Goal: Task Accomplishment & Management: Use online tool/utility

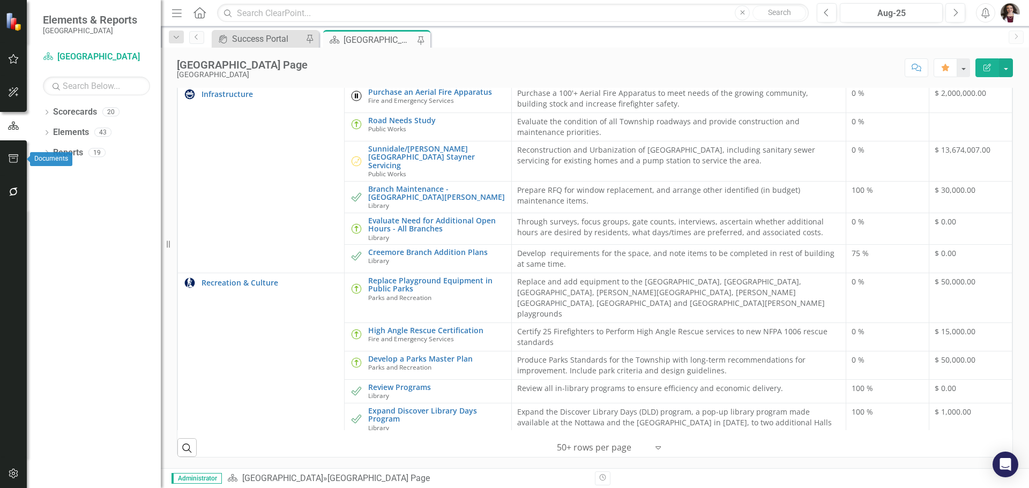
click at [11, 156] on icon "button" at bounding box center [13, 158] width 11 height 9
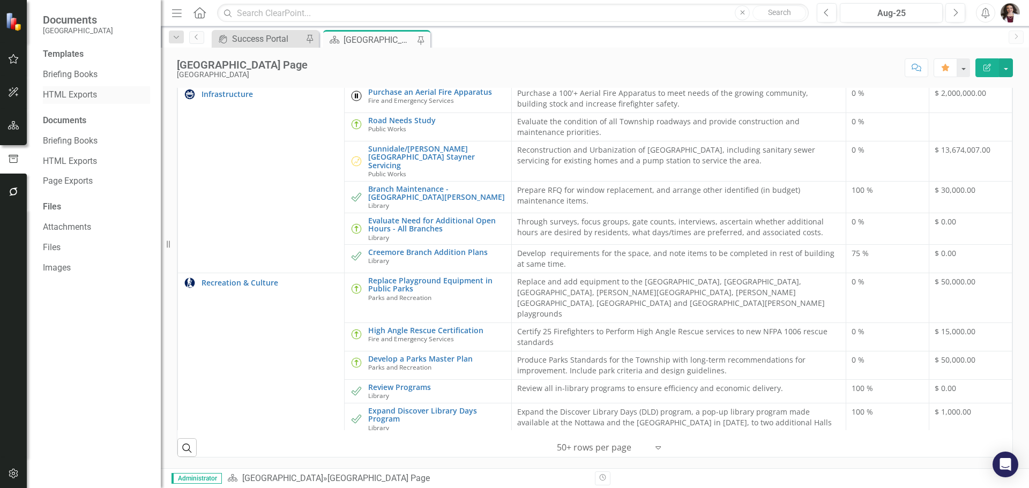
click at [73, 92] on link "HTML Exports" at bounding box center [96, 95] width 107 height 12
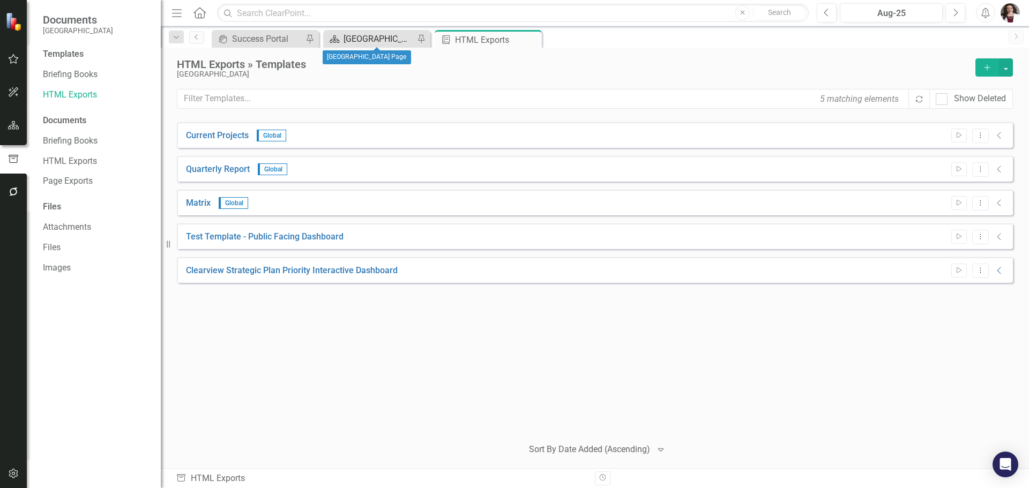
click at [354, 41] on div "[GEOGRAPHIC_DATA] Page" at bounding box center [379, 38] width 71 height 13
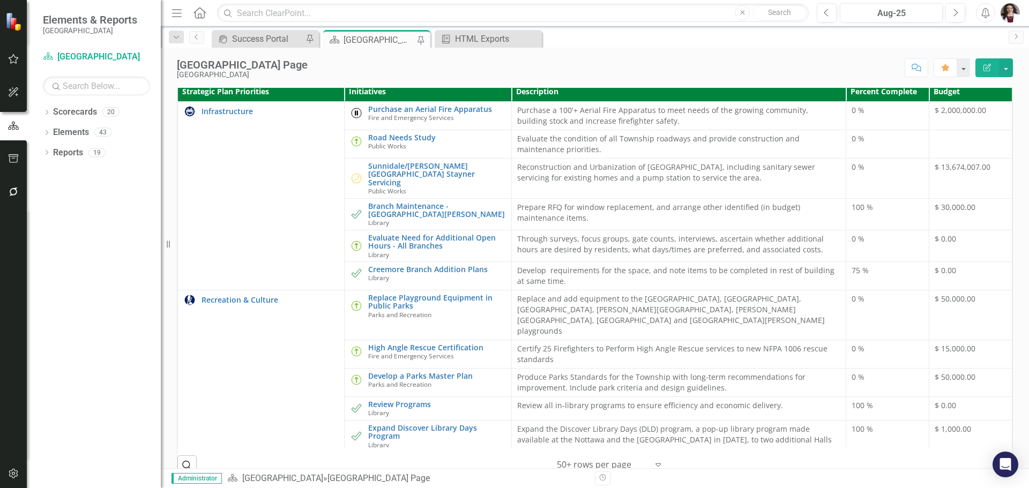
scroll to position [390, 0]
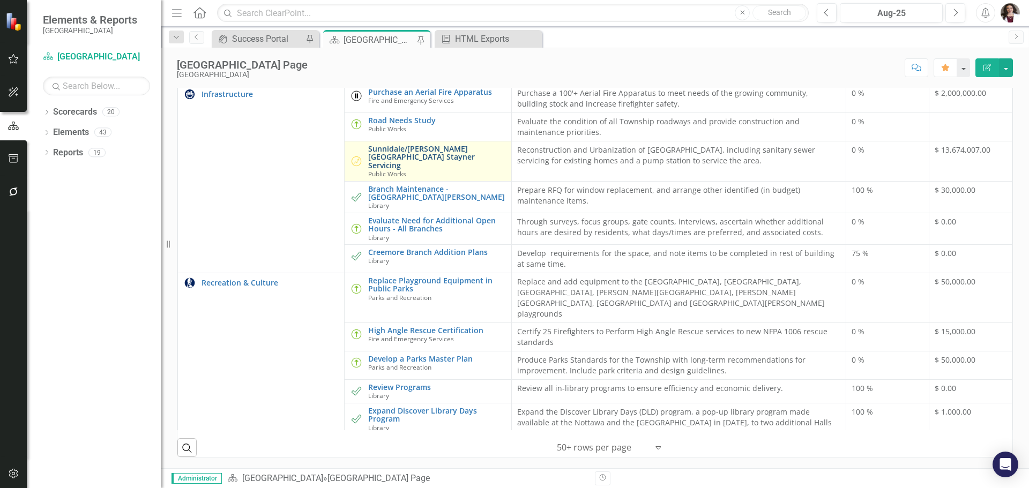
click at [386, 169] on link "Sunnidale/[PERSON_NAME][GEOGRAPHIC_DATA] Stayner Servicing" at bounding box center [436, 157] width 137 height 25
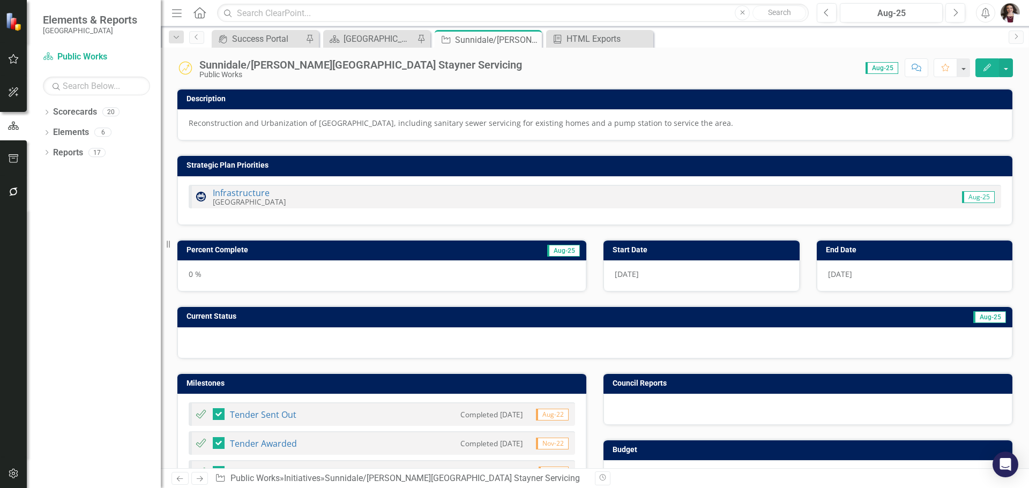
click at [984, 69] on icon "Edit" at bounding box center [988, 68] width 10 height 8
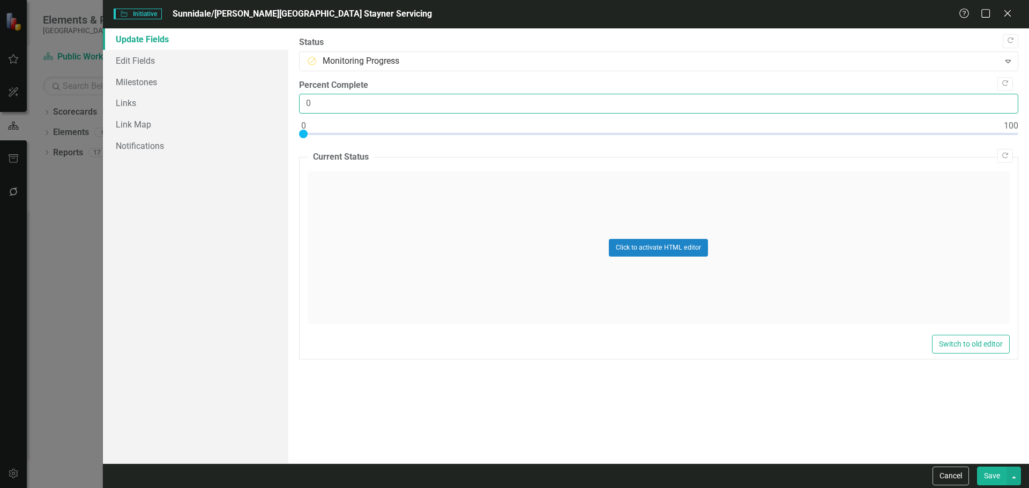
click at [325, 102] on input "0" at bounding box center [659, 104] width 720 height 20
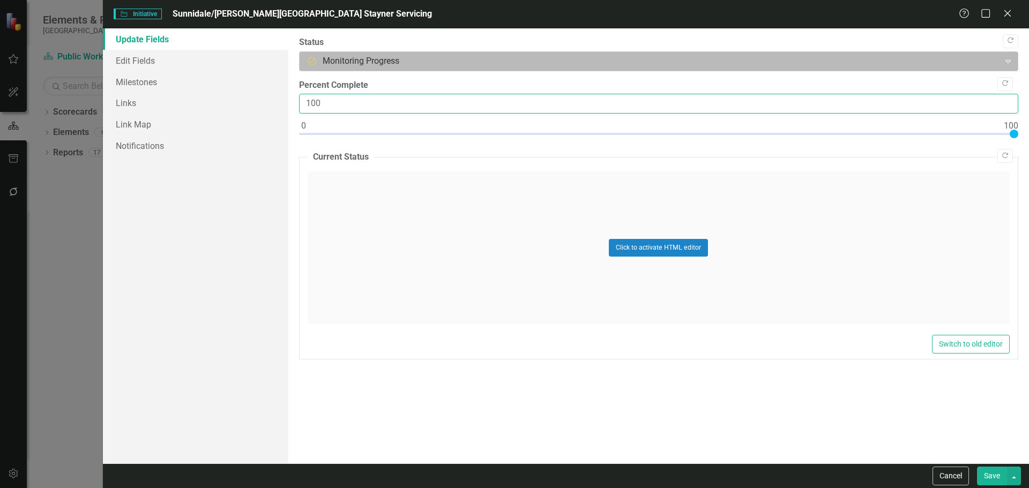
type input "100"
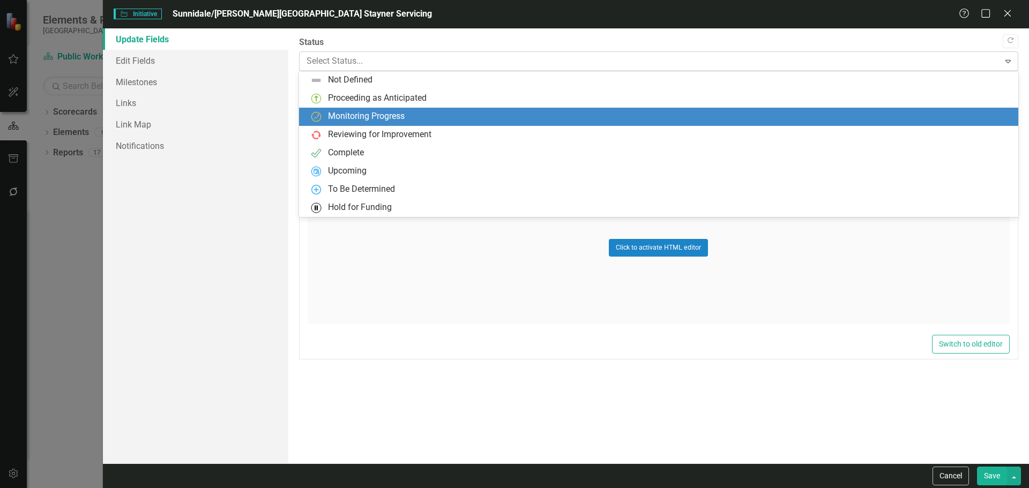
click at [1010, 56] on div "Expand" at bounding box center [1008, 61] width 19 height 17
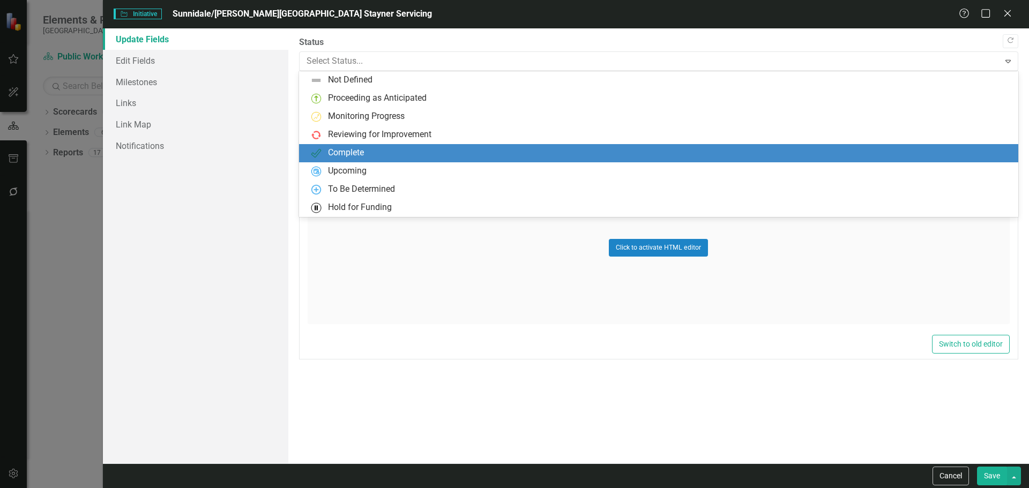
click at [373, 145] on div "Complete" at bounding box center [659, 153] width 720 height 18
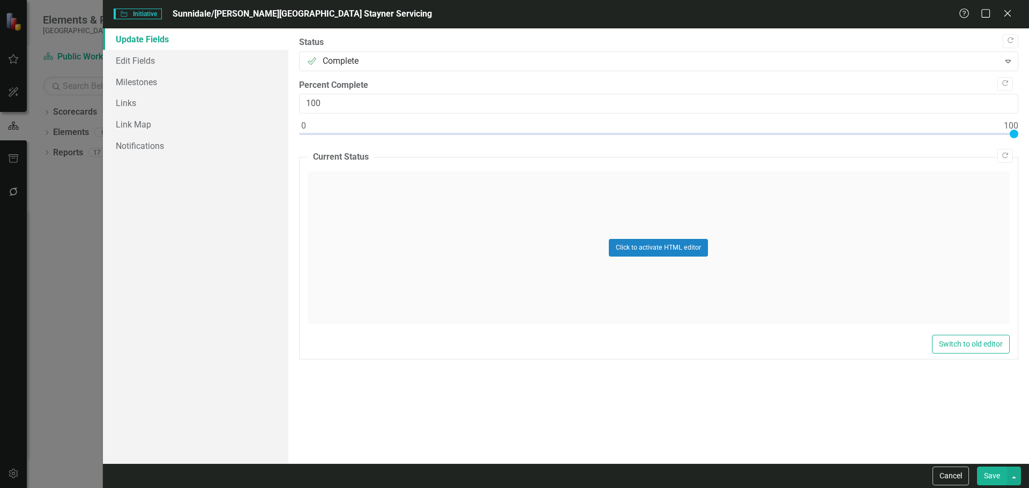
click at [995, 473] on button "Save" at bounding box center [992, 476] width 30 height 19
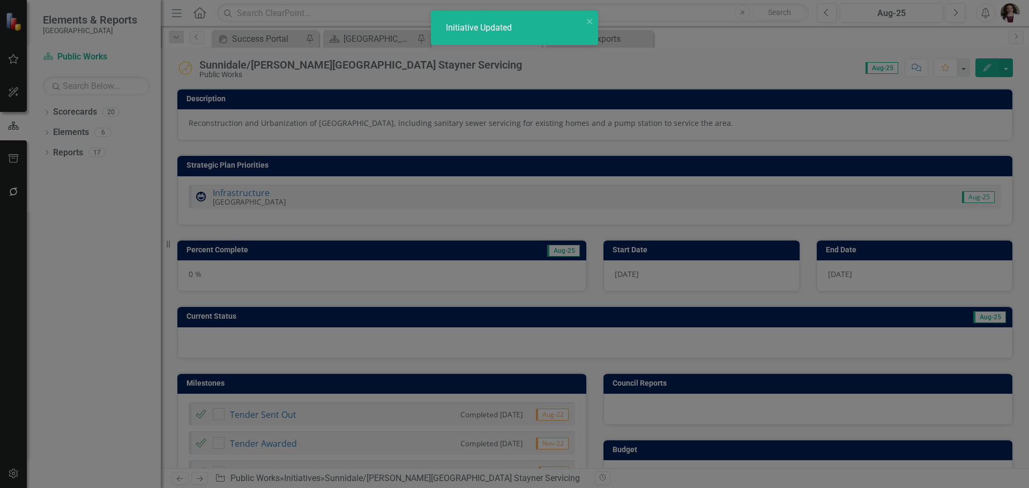
checkbox input "false"
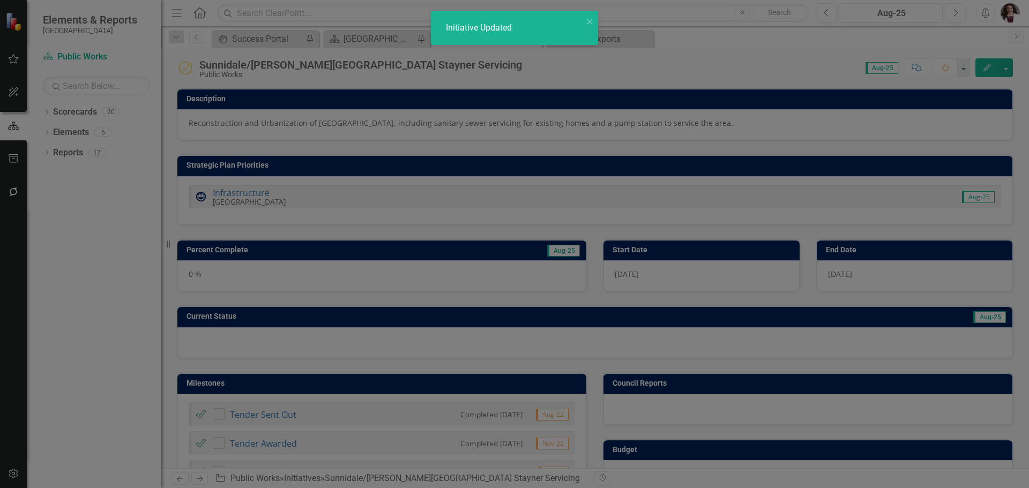
checkbox input "true"
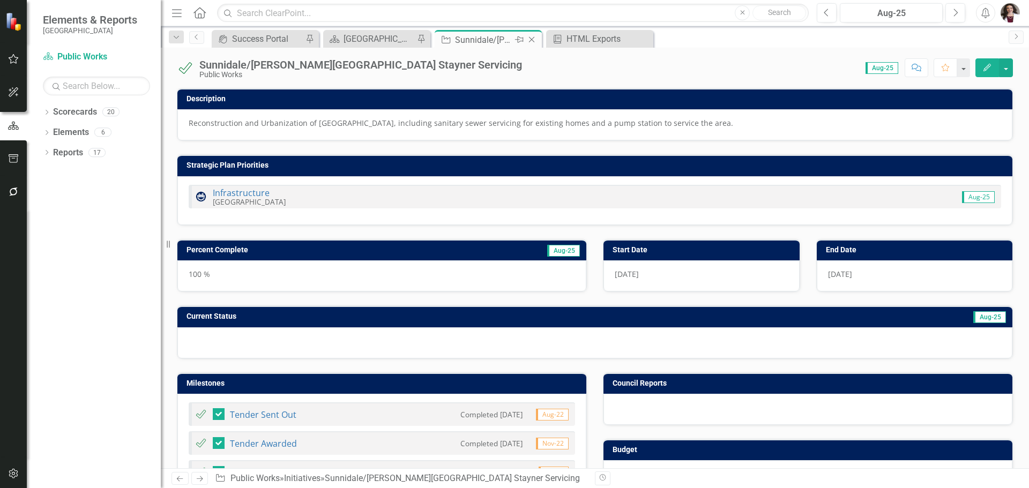
click at [532, 39] on icon "Close" at bounding box center [532, 39] width 11 height 9
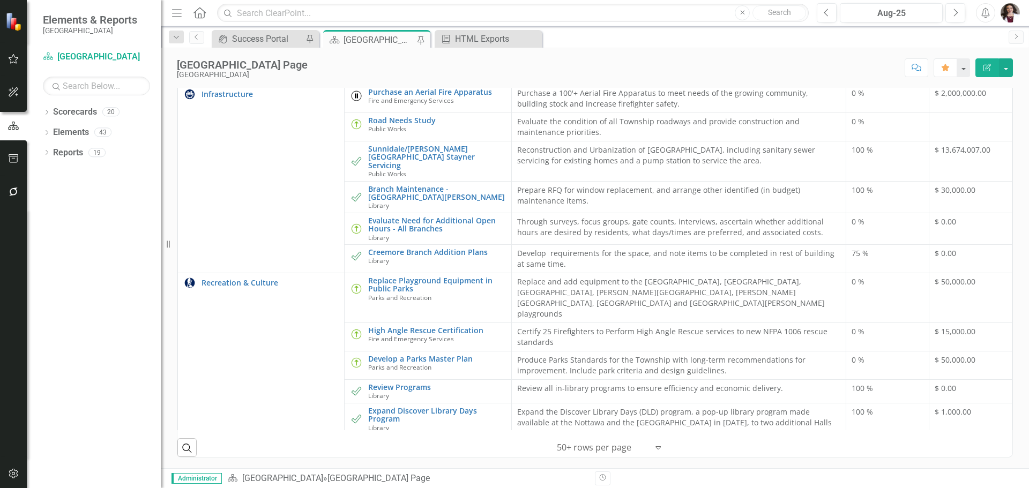
scroll to position [429, 0]
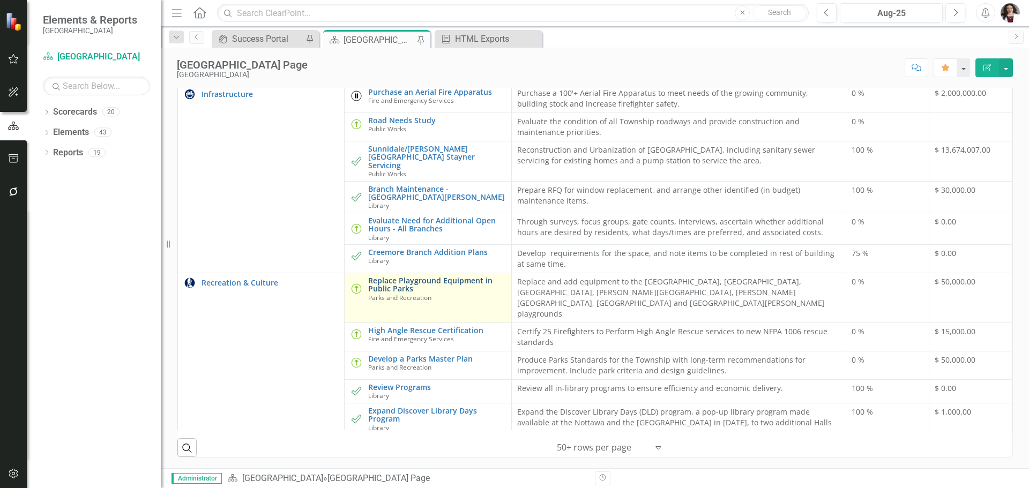
click at [413, 293] on link "Replace Playground Equipment in Public Parks" at bounding box center [436, 285] width 137 height 17
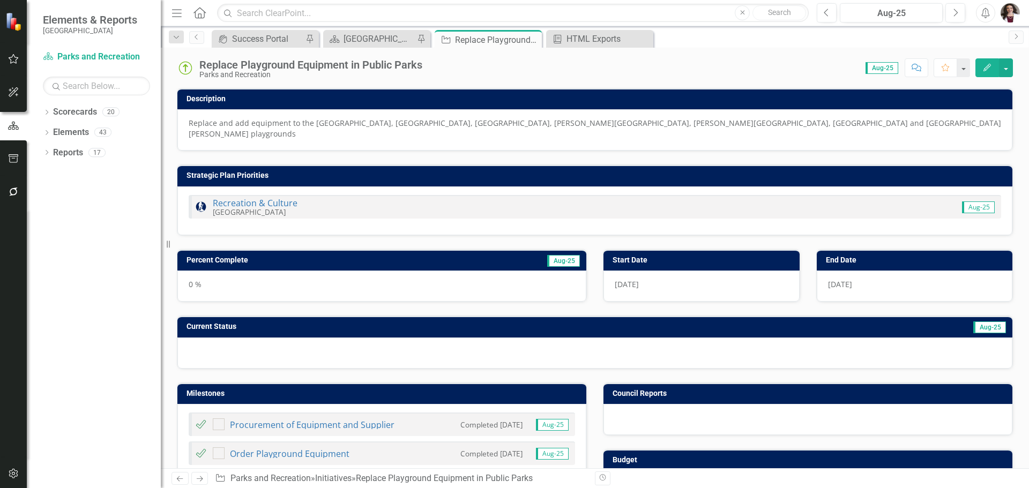
checkbox input "true"
click at [985, 69] on icon "button" at bounding box center [988, 68] width 8 height 8
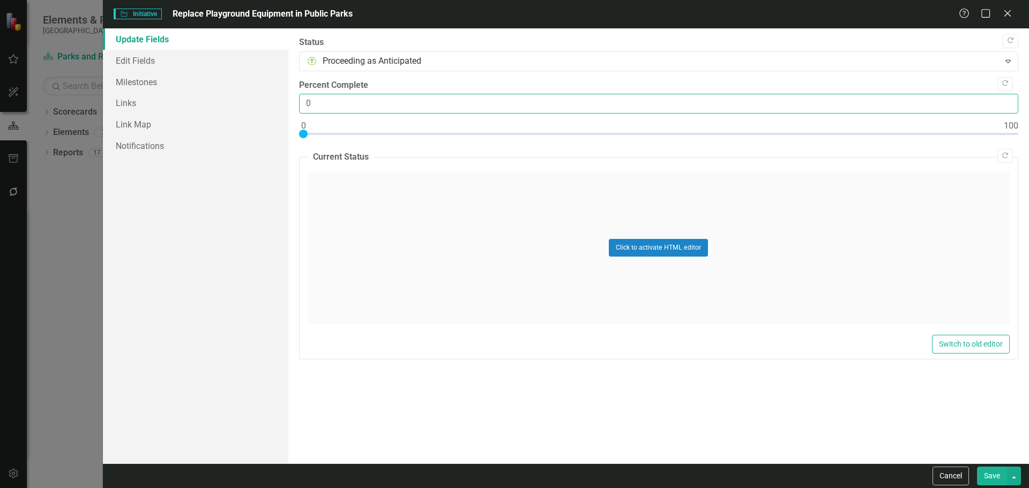
click at [322, 105] on input "0" at bounding box center [659, 104] width 720 height 20
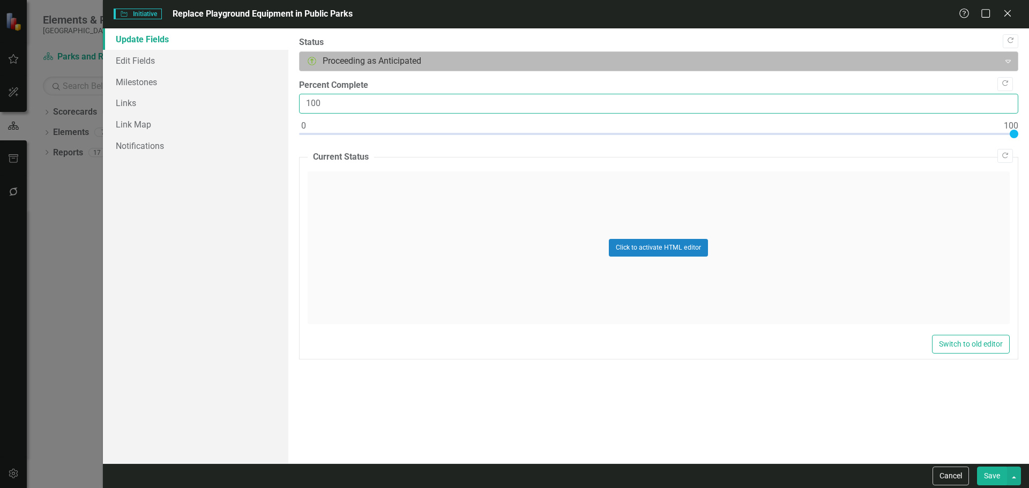
type input "100"
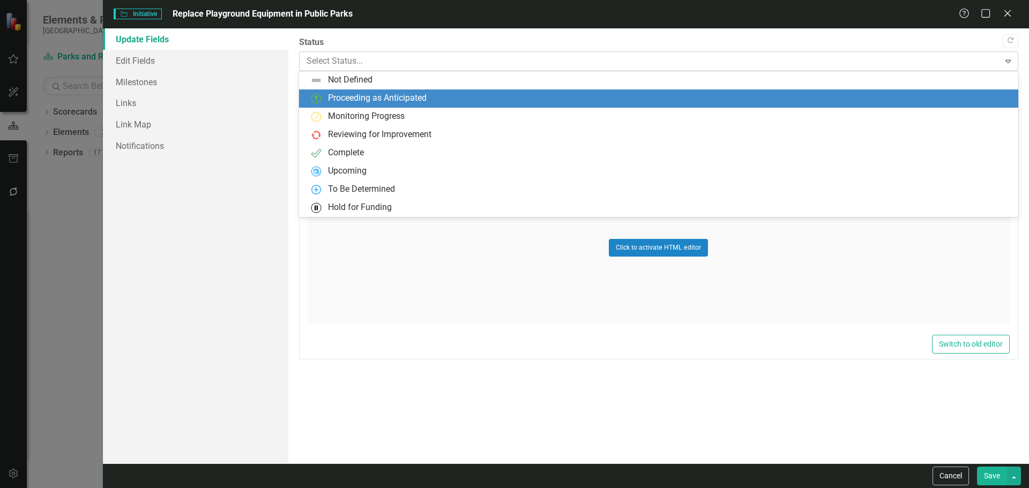
click at [353, 64] on div at bounding box center [650, 61] width 687 height 14
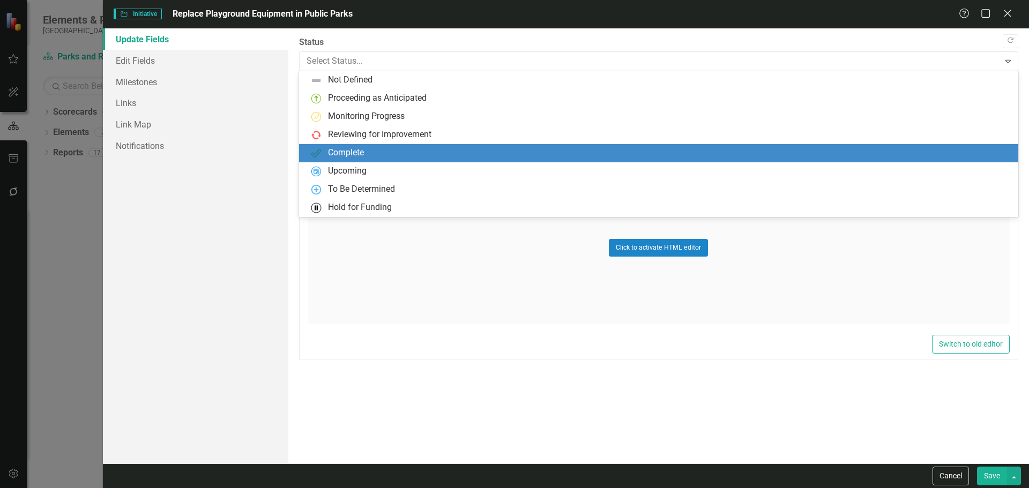
click at [345, 151] on div "Complete" at bounding box center [346, 153] width 36 height 12
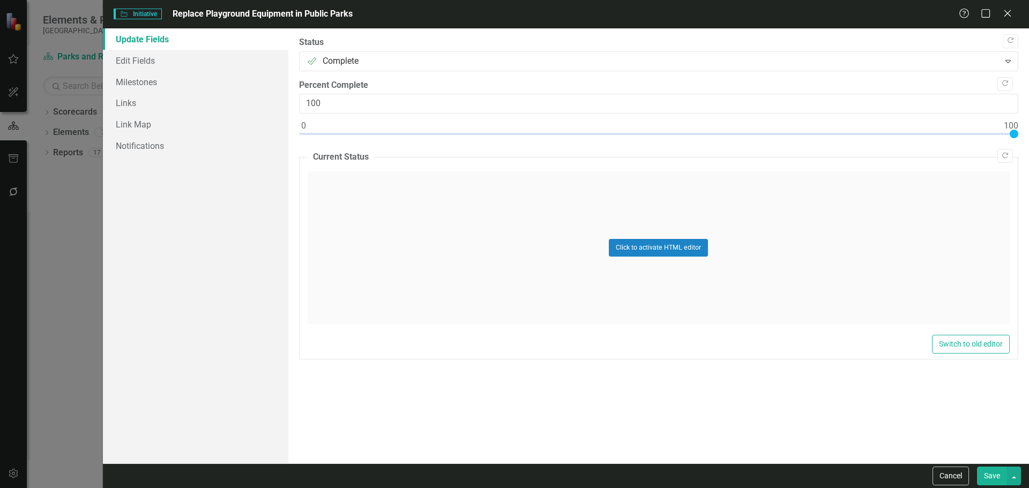
drag, startPoint x: 992, startPoint y: 477, endPoint x: 557, endPoint y: 331, distance: 459.6
click at [992, 477] on button "Save" at bounding box center [992, 476] width 30 height 19
checkbox input "false"
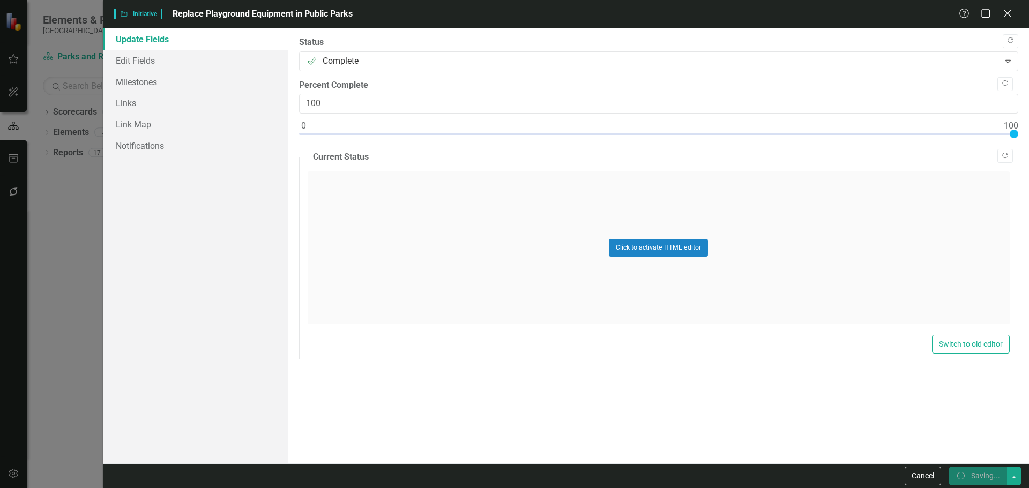
checkbox input "true"
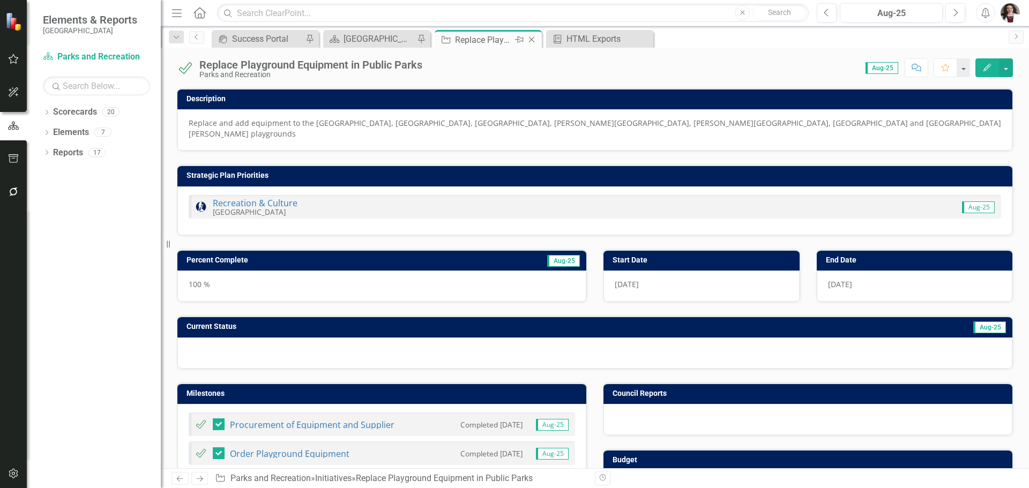
click at [534, 38] on icon "Close" at bounding box center [532, 39] width 11 height 9
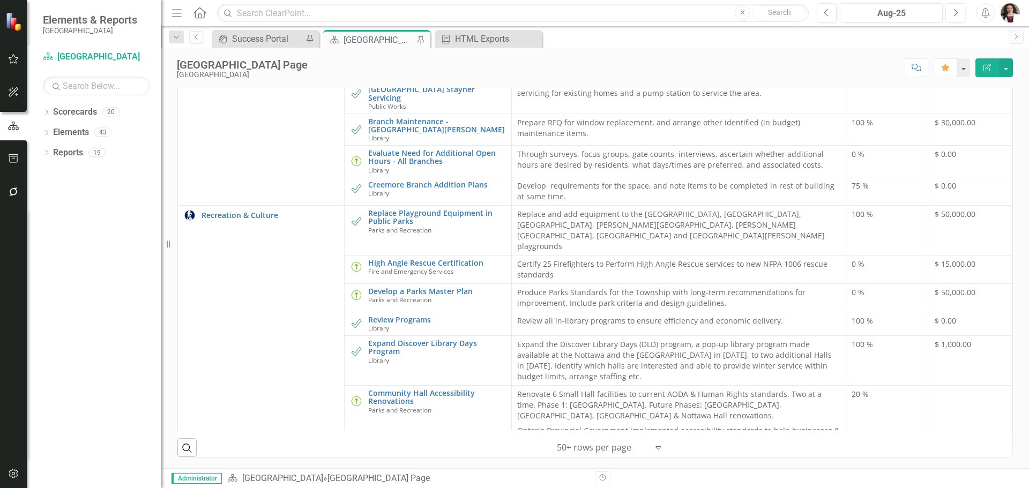
scroll to position [65, 0]
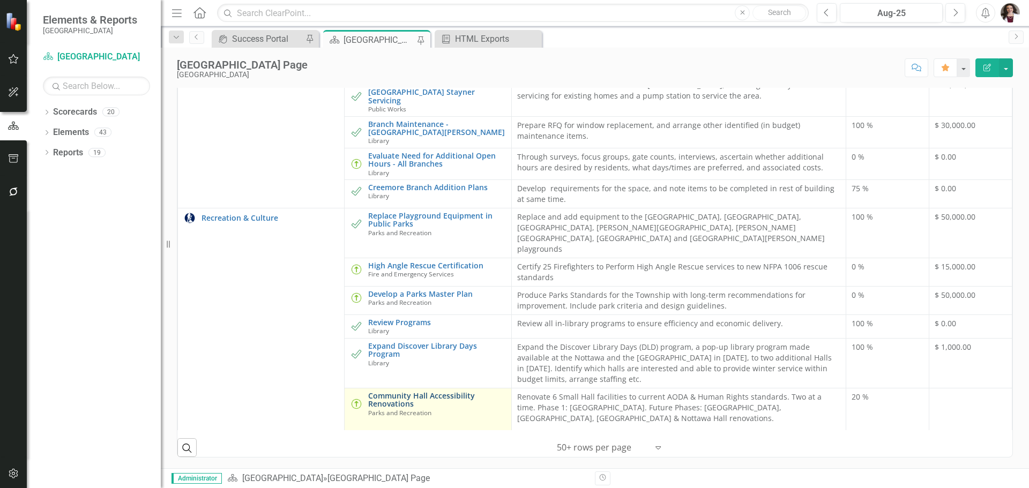
click at [424, 392] on link "Community Hall Accessibility Renovations" at bounding box center [436, 400] width 137 height 17
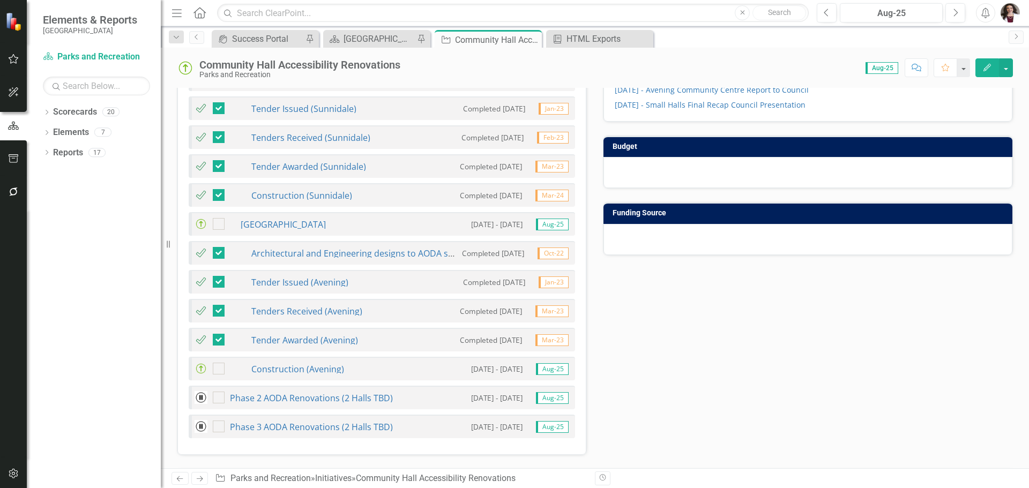
scroll to position [483, 0]
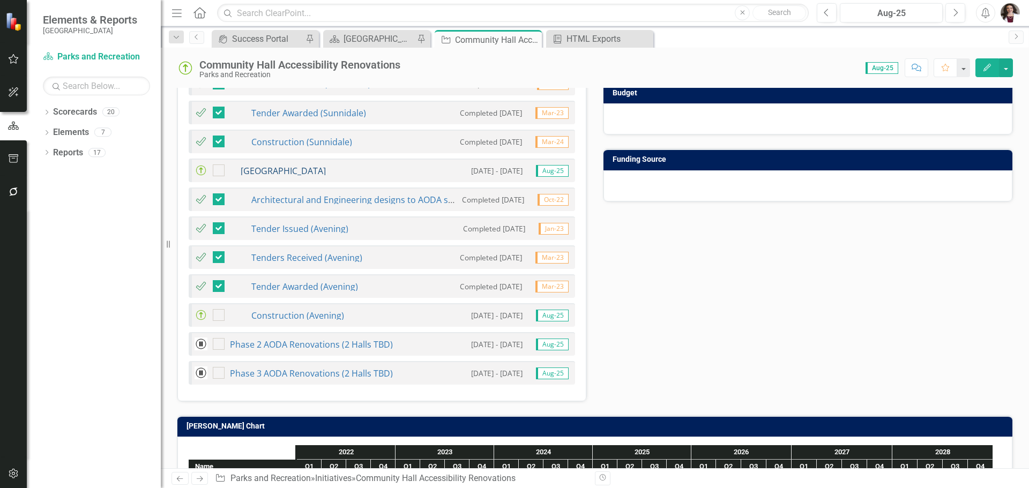
click at [326, 165] on link "[GEOGRAPHIC_DATA]" at bounding box center [283, 171] width 85 height 12
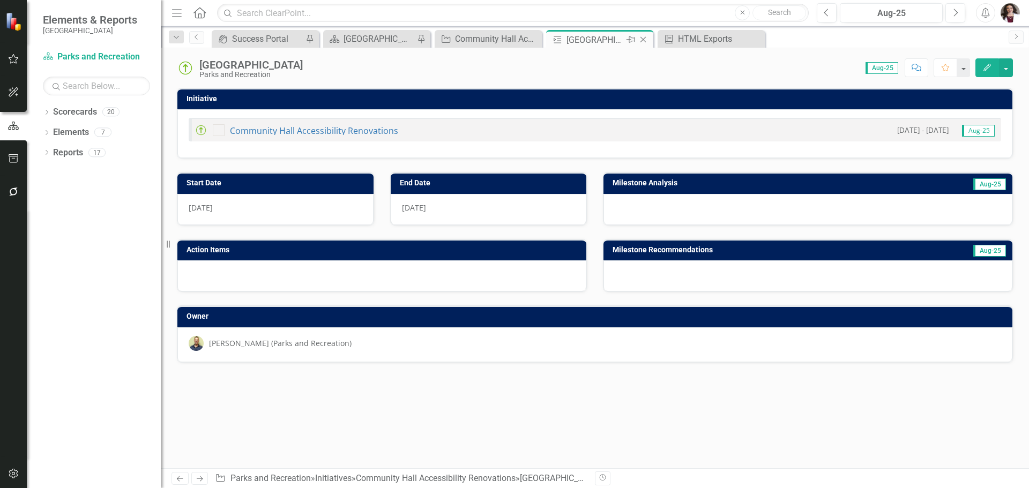
click at [641, 36] on icon "Close" at bounding box center [643, 39] width 11 height 9
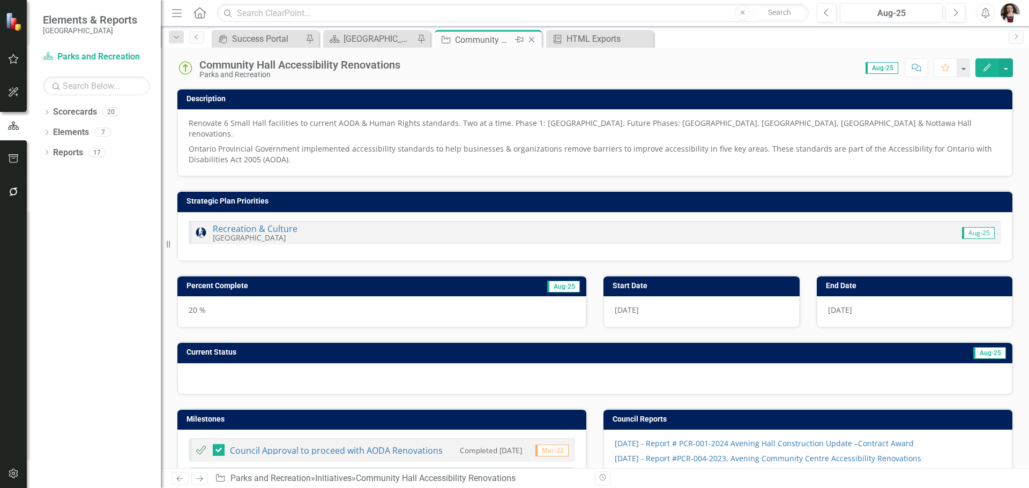
click at [533, 41] on icon at bounding box center [532, 40] width 6 height 6
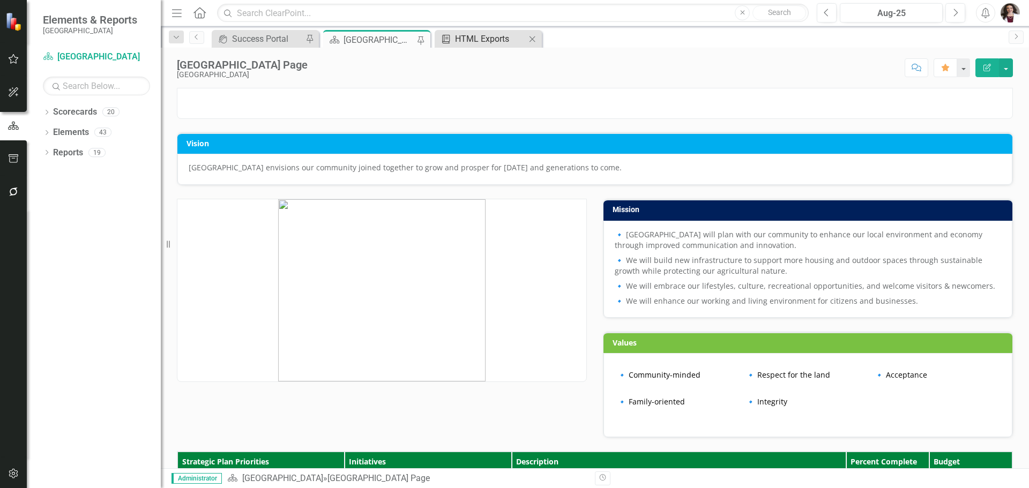
click at [489, 40] on div "HTML Exports" at bounding box center [490, 38] width 71 height 13
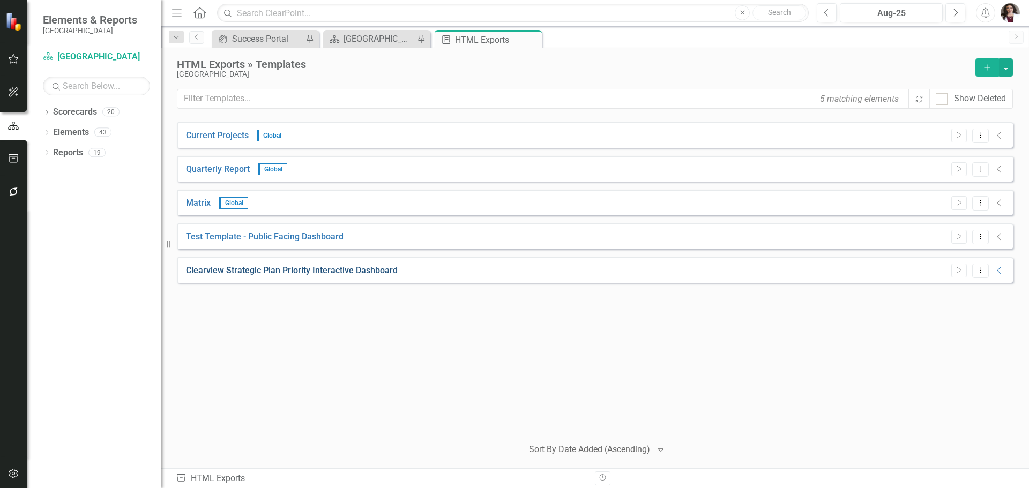
click at [345, 271] on link "Clearview Strategic Plan Priority Interactive Dashboard" at bounding box center [292, 271] width 212 height 12
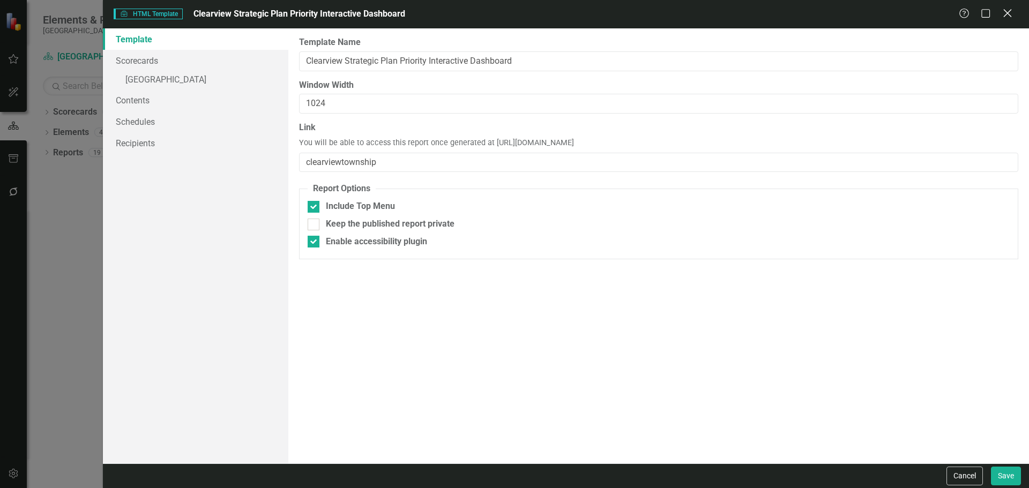
click at [1011, 16] on icon "Close" at bounding box center [1007, 13] width 13 height 10
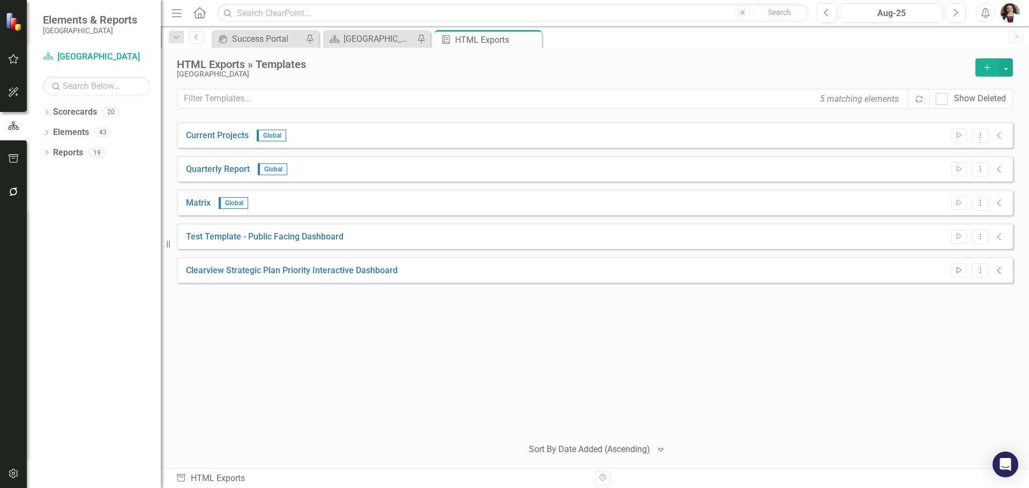
click at [960, 271] on icon "Start" at bounding box center [959, 271] width 8 height 6
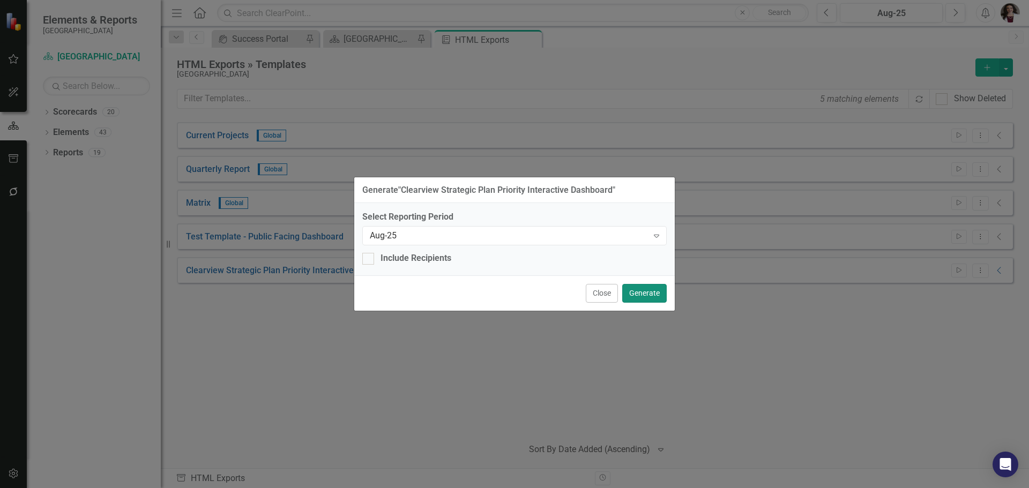
click at [654, 293] on button "Generate" at bounding box center [644, 293] width 45 height 19
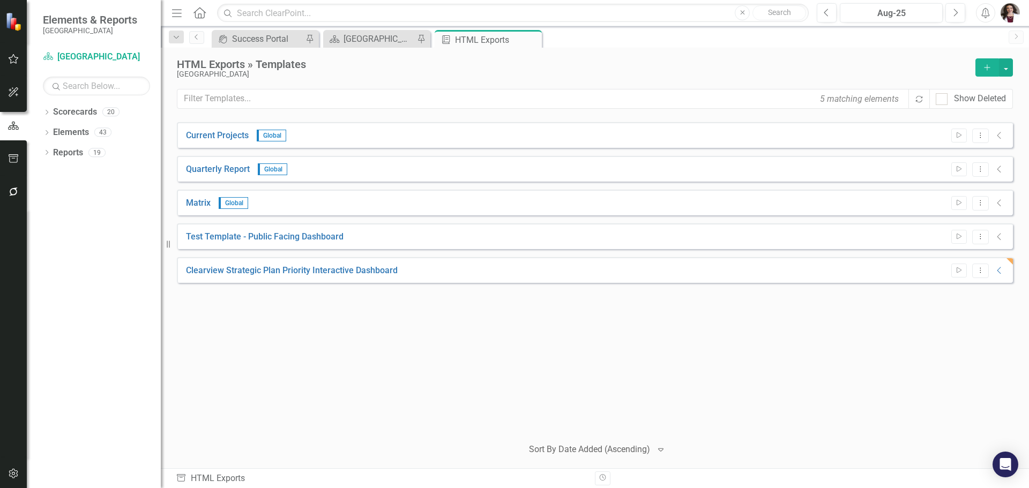
click at [1011, 20] on img "button" at bounding box center [1010, 12] width 19 height 19
click at [957, 155] on link "Logout Log Out" at bounding box center [977, 155] width 85 height 20
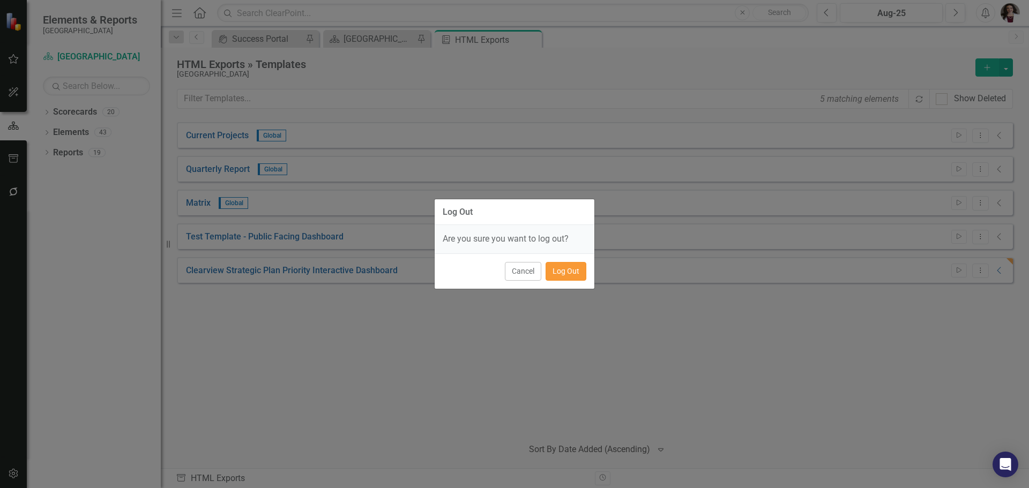
click at [572, 277] on button "Log Out" at bounding box center [566, 271] width 41 height 19
